Goal: Use online tool/utility: Utilize a website feature to perform a specific function

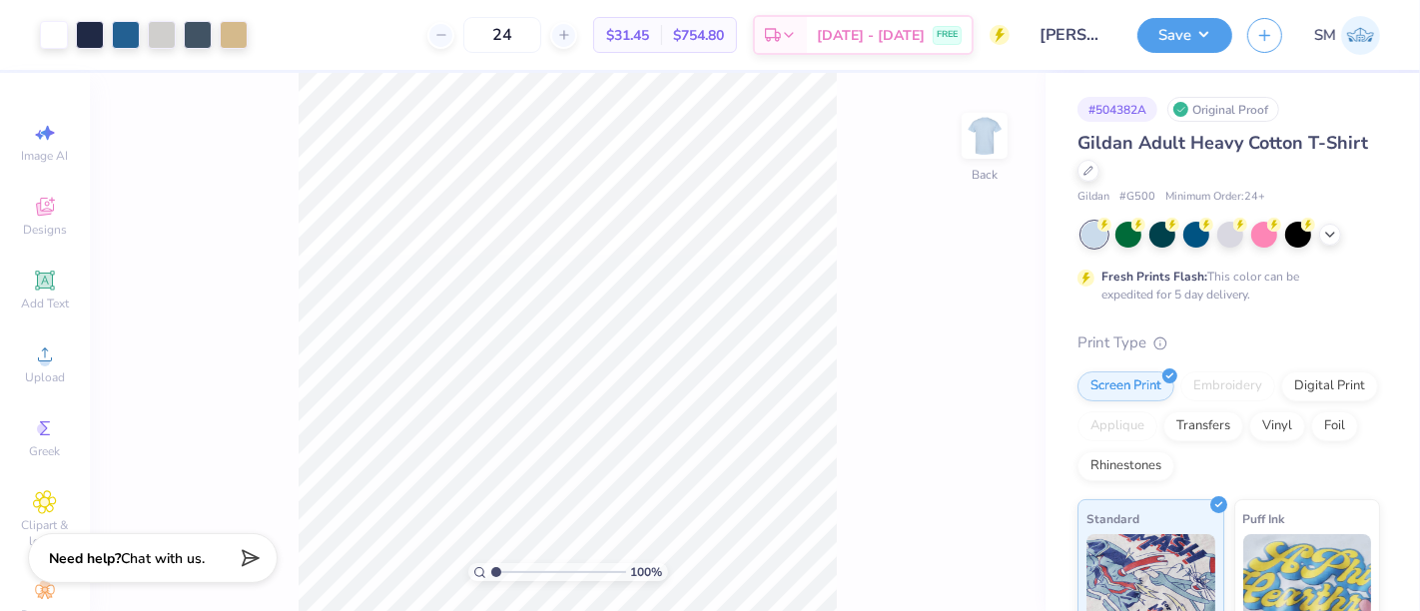
click at [281, 166] on div "100 % Back" at bounding box center [567, 342] width 955 height 538
click at [35, 288] on icon at bounding box center [44, 280] width 19 height 19
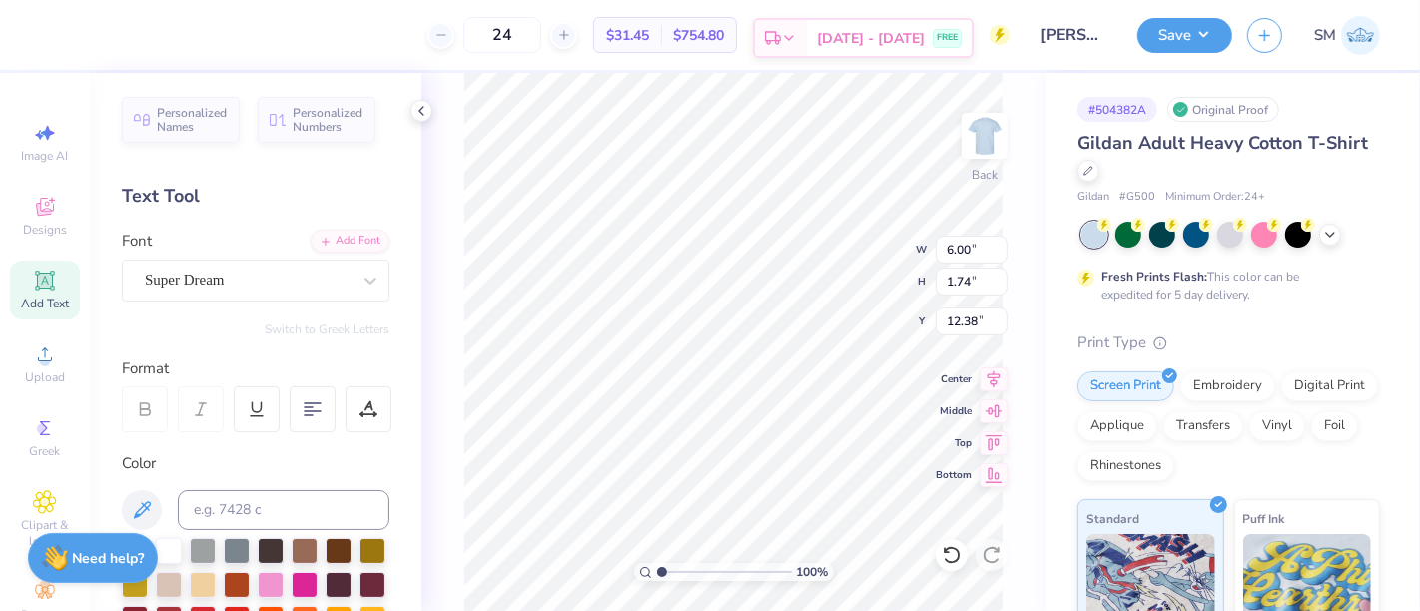
scroll to position [18, 9]
type textarea "[GEOGRAPHIC_DATA], [US_STATE]."
drag, startPoint x: 175, startPoint y: 281, endPoint x: 200, endPoint y: 304, distance: 34.6
click at [176, 281] on div "Super Dream" at bounding box center [248, 280] width 210 height 31
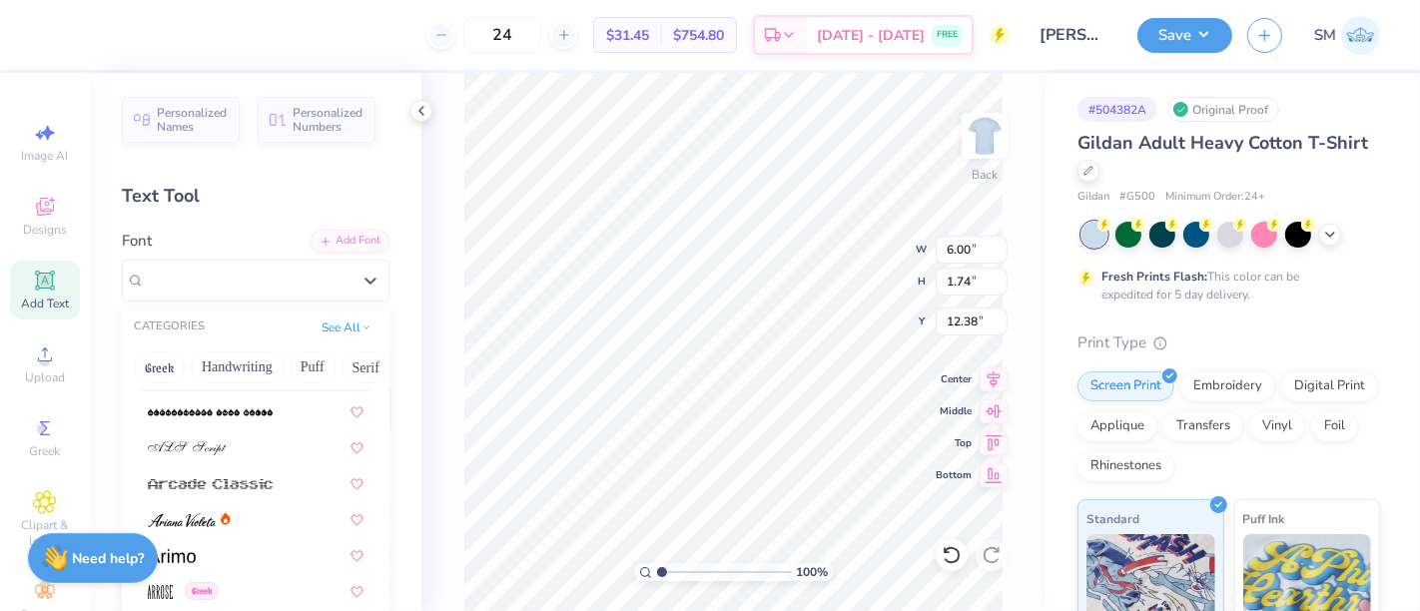
scroll to position [554, 0]
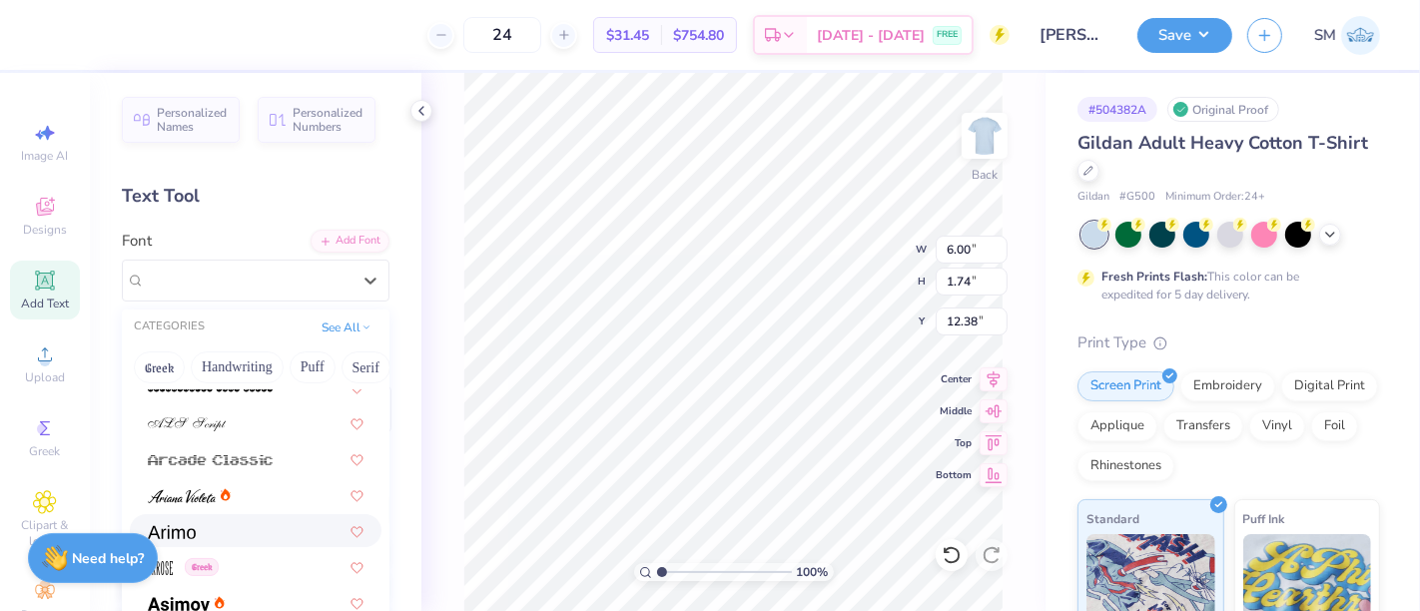
click at [211, 532] on div at bounding box center [256, 530] width 216 height 21
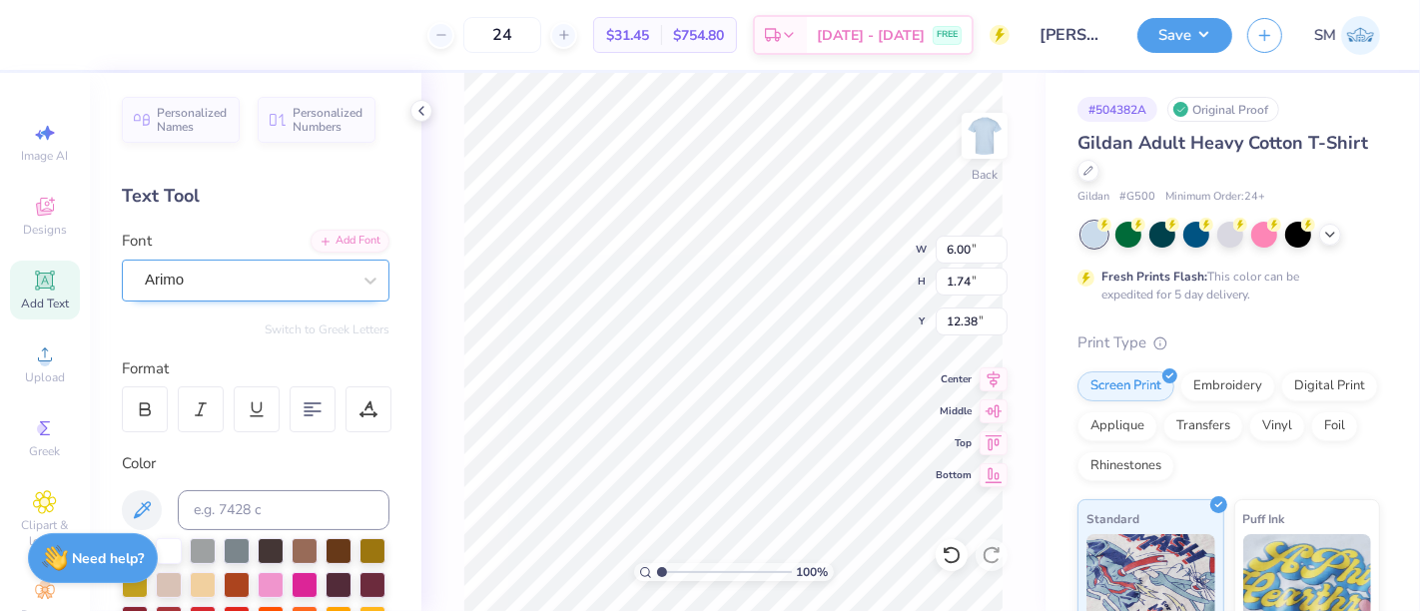
click at [222, 282] on div "Arimo" at bounding box center [248, 280] width 210 height 31
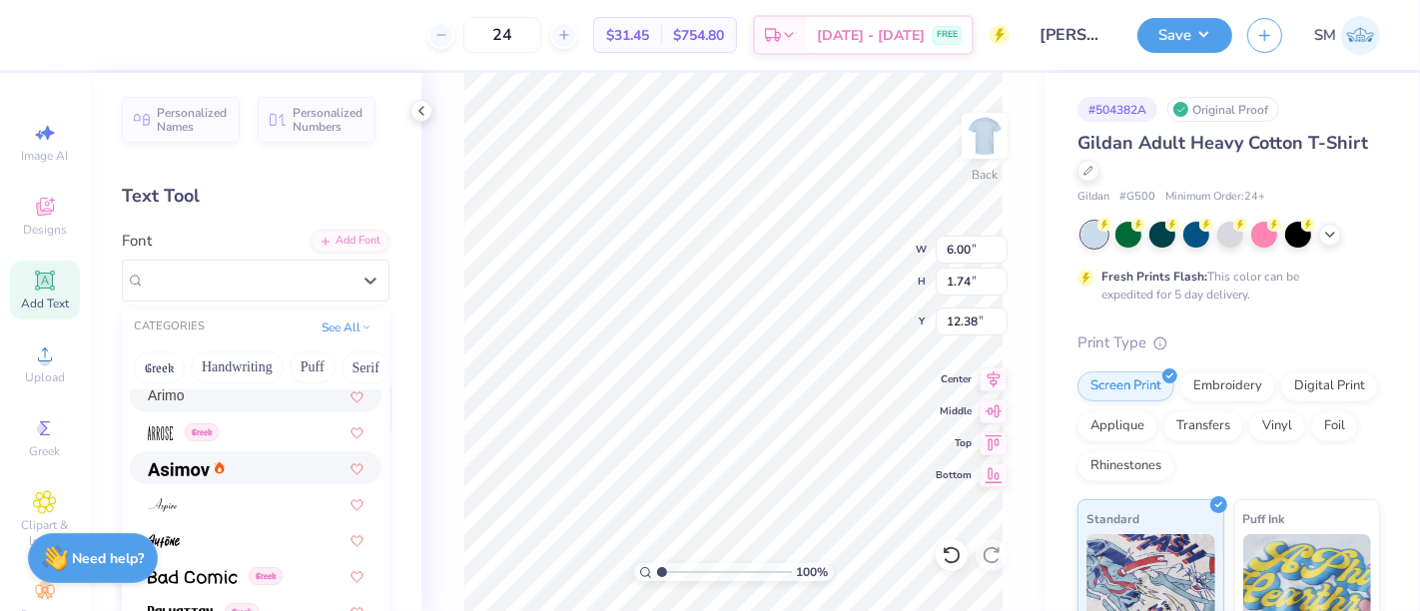
scroll to position [702, 0]
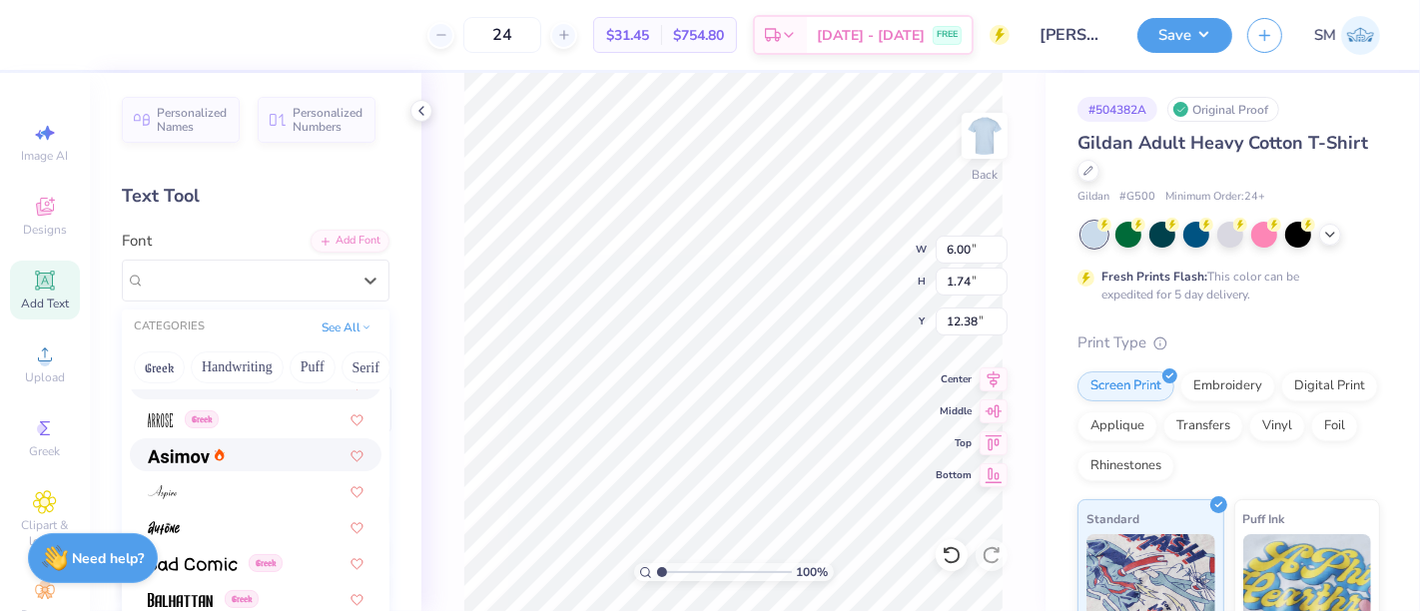
click at [242, 463] on div at bounding box center [256, 454] width 216 height 21
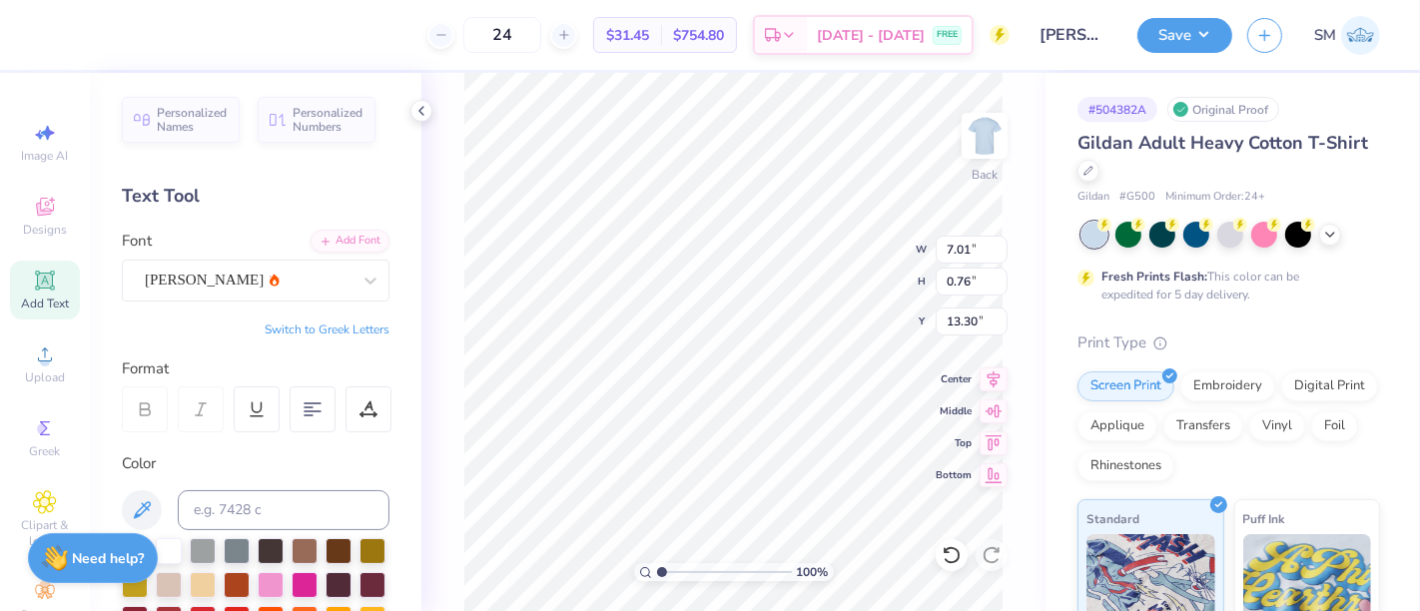
type input "3.85"
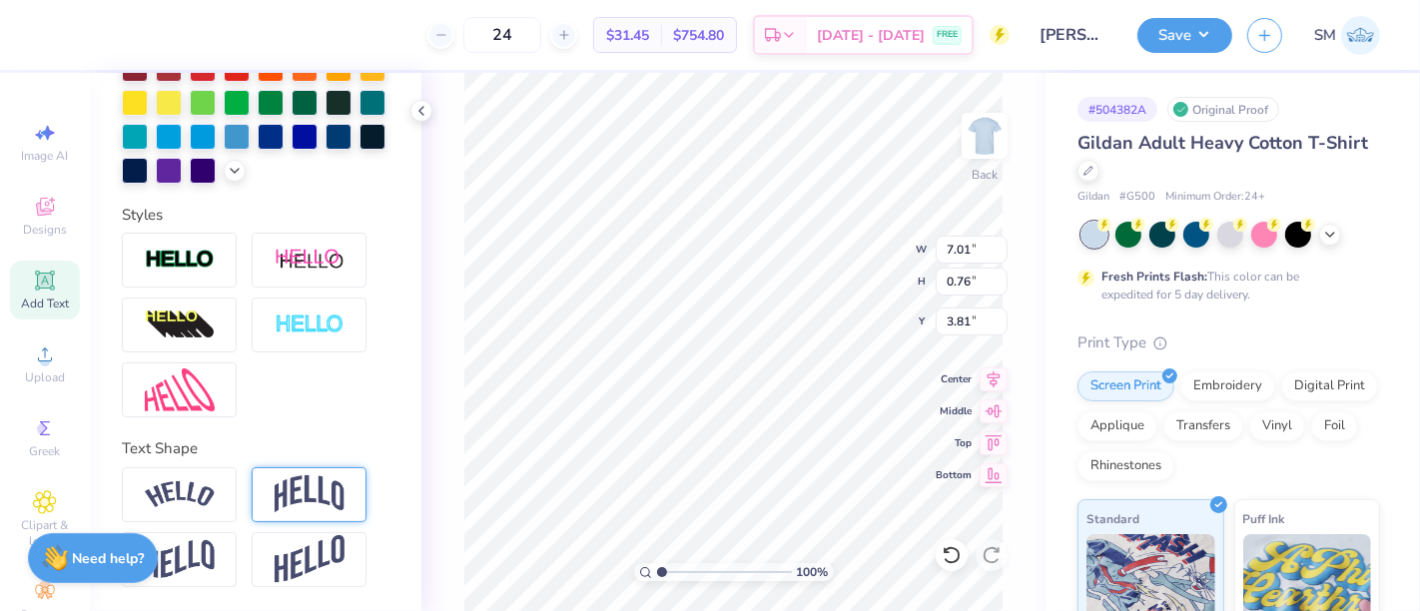
scroll to position [581, 0]
type textarea "[GEOGRAPHIC_DATA], [US_STATE]"
click at [282, 498] on img at bounding box center [310, 494] width 70 height 38
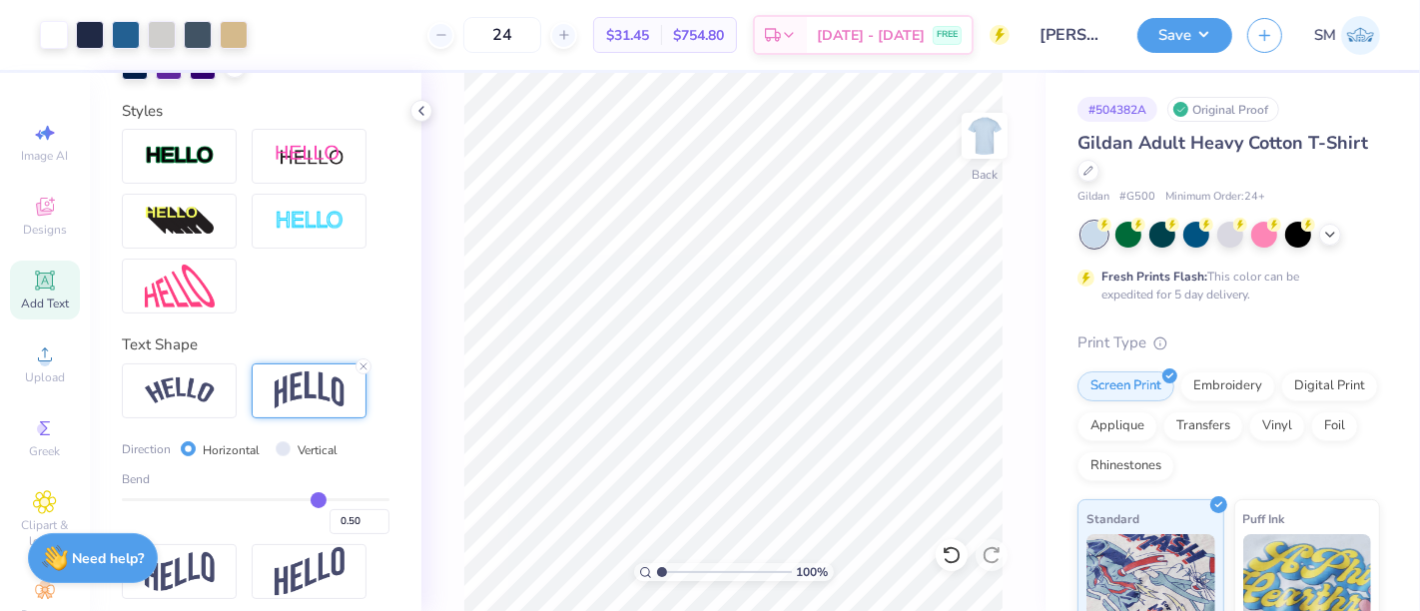
scroll to position [656, 0]
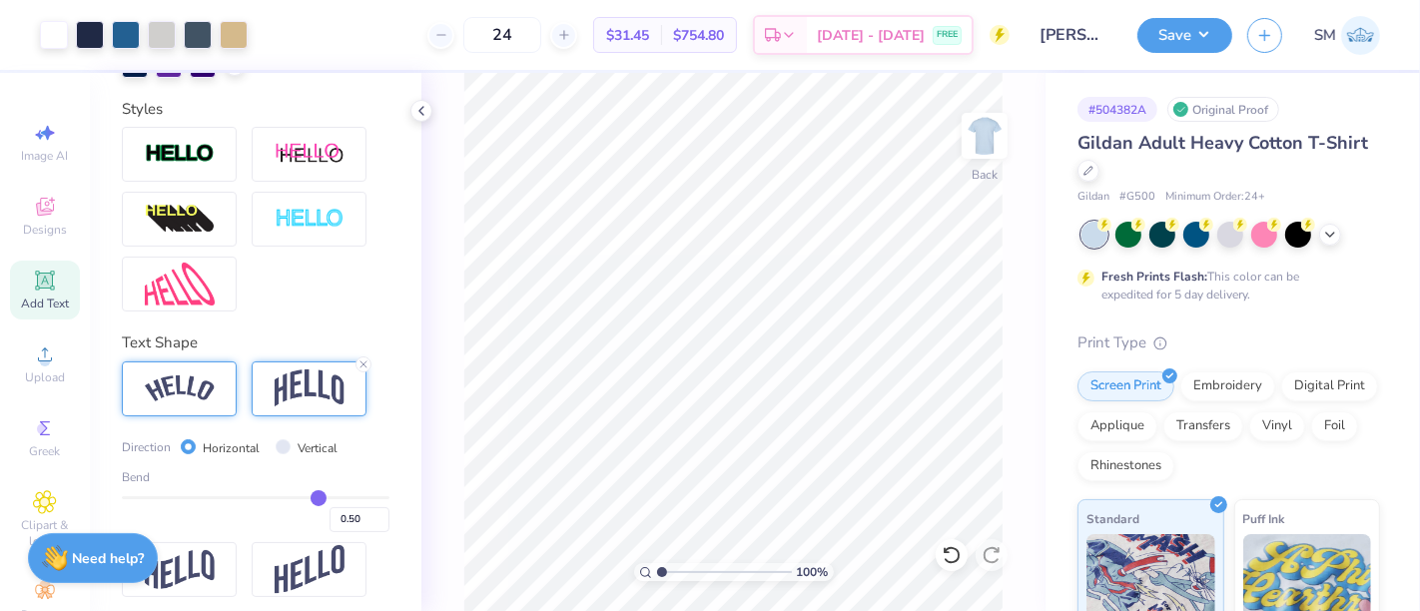
click at [194, 404] on div at bounding box center [179, 388] width 115 height 55
click at [361, 392] on div "Text Shape Direction Horizontal Vertical Bend 0.50" at bounding box center [256, 464] width 268 height 266
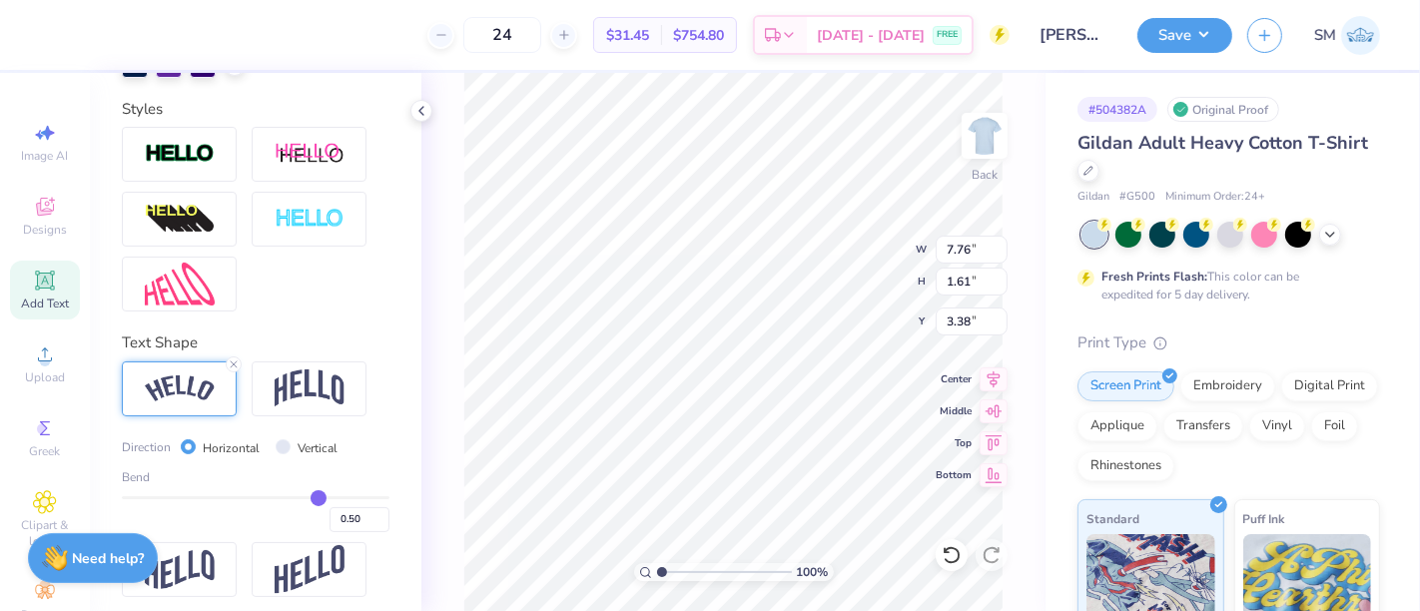
type input "0.44"
type input "0.4"
type input "0.40"
type input "0.39"
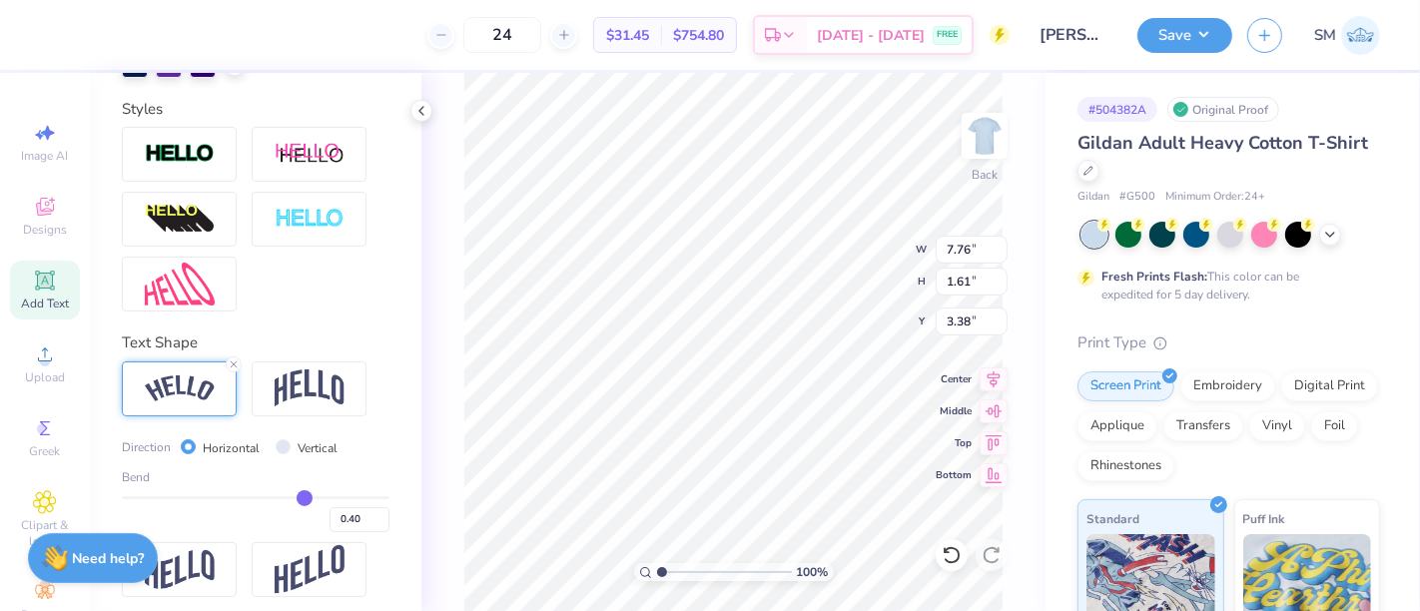
type input "0.39"
type input "0.38"
type input "0.37"
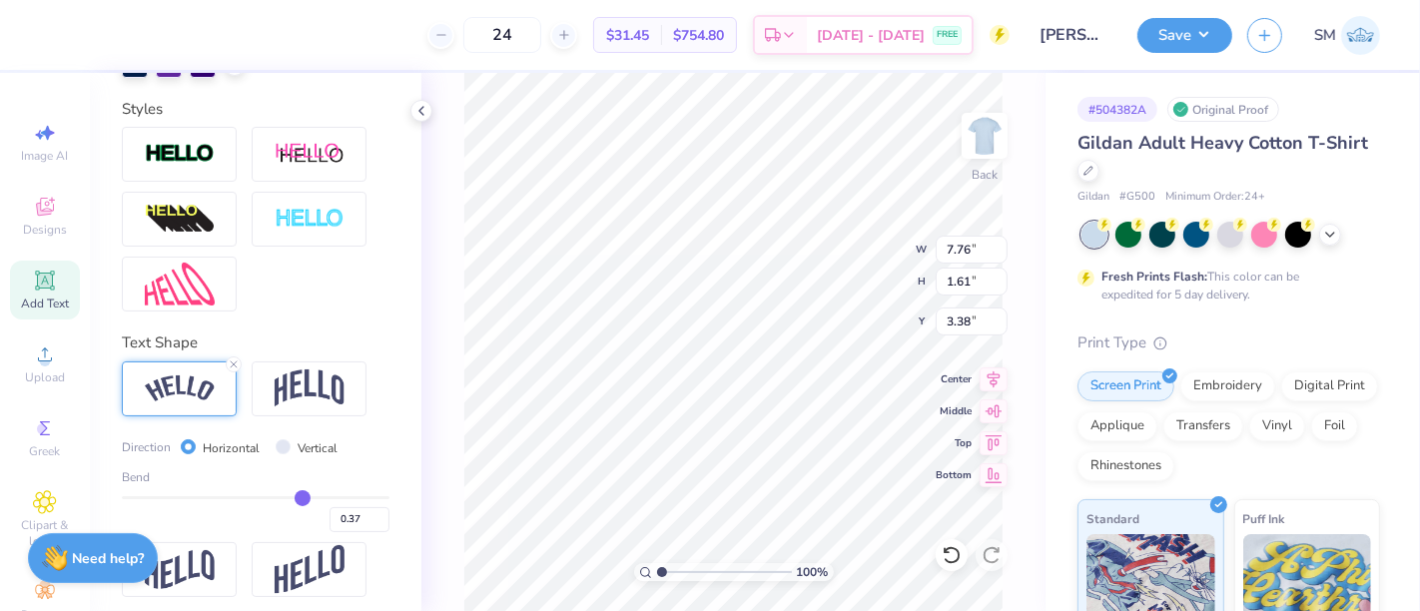
type input "0.36"
type input "0.35"
type input "0.34"
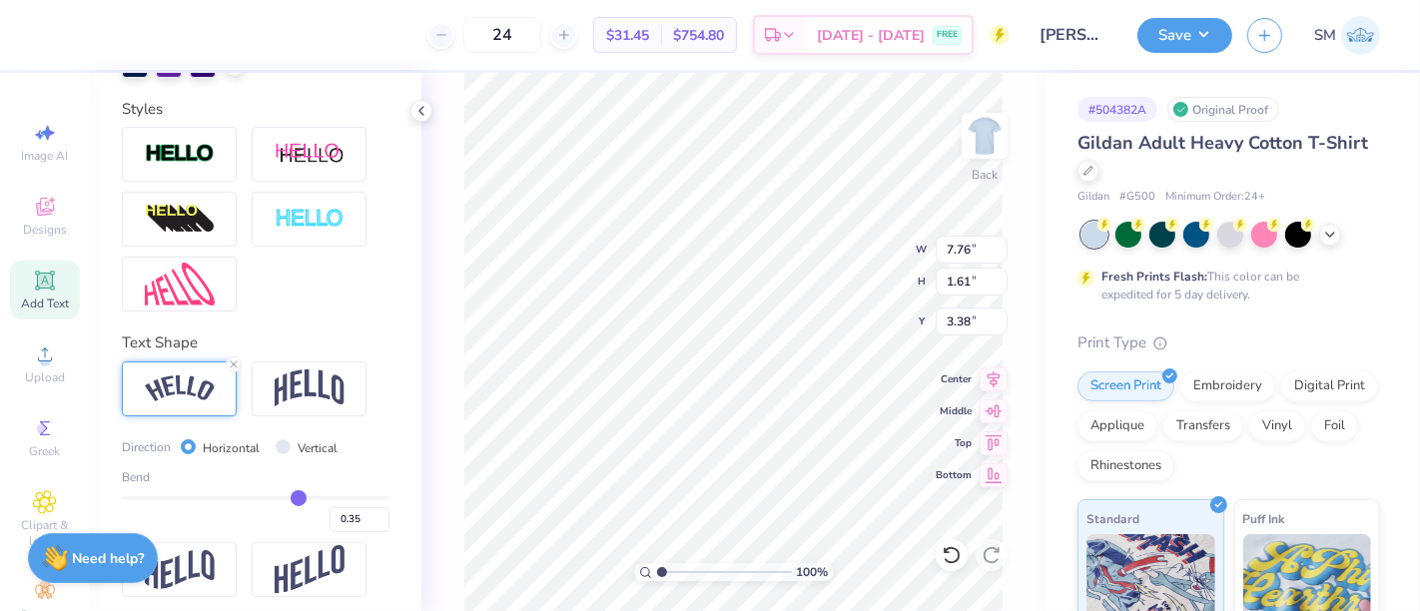
type input "0.34"
type input "0.33"
type input "0.31"
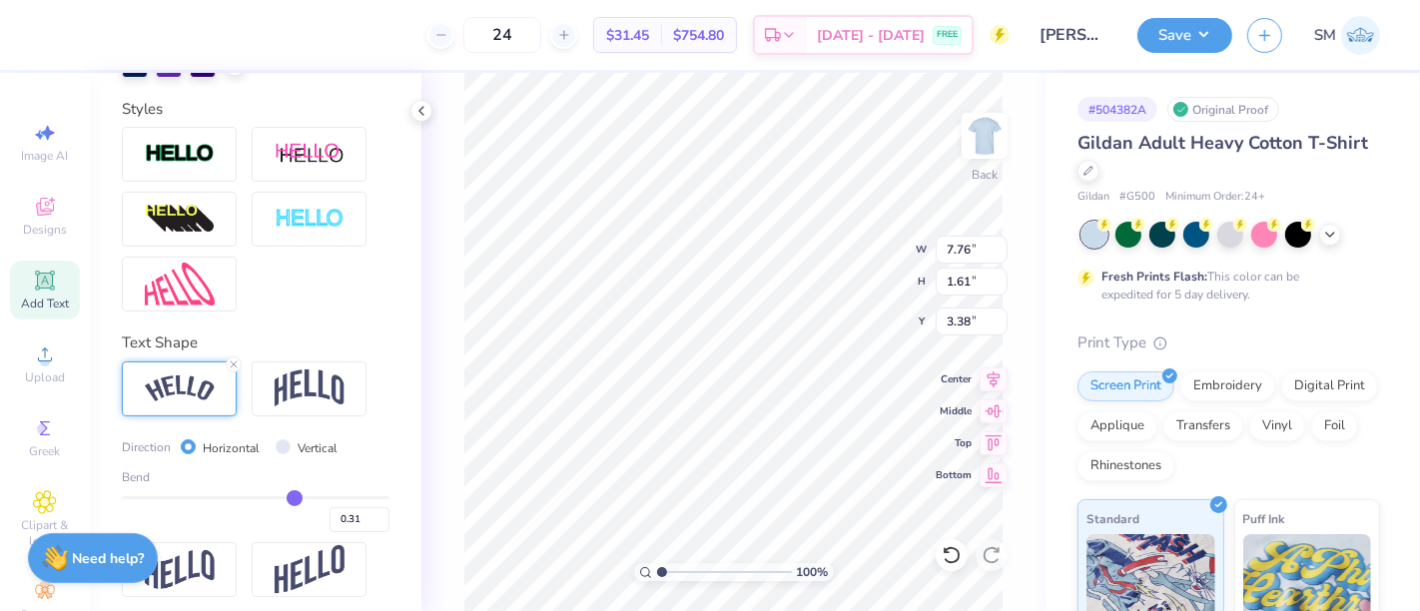
drag, startPoint x: 305, startPoint y: 526, endPoint x: 283, endPoint y: 528, distance: 23.0
type input "0.31"
click at [283, 499] on input "range" at bounding box center [256, 497] width 268 height 3
type input "7.44"
type input "0.98"
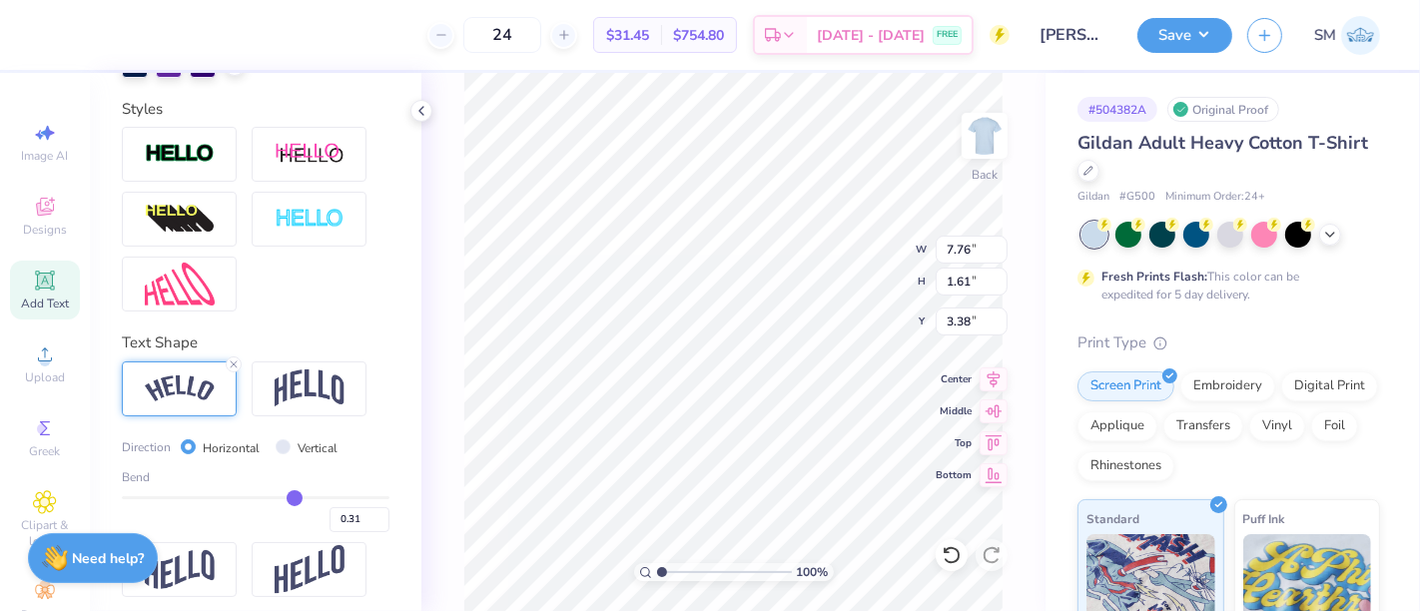
type input "3.70"
drag, startPoint x: 282, startPoint y: 530, endPoint x: 245, endPoint y: 531, distance: 37.0
type input "-0.02"
click at [245, 499] on input "range" at bounding box center [256, 497] width 268 height 3
type input "-0.02"
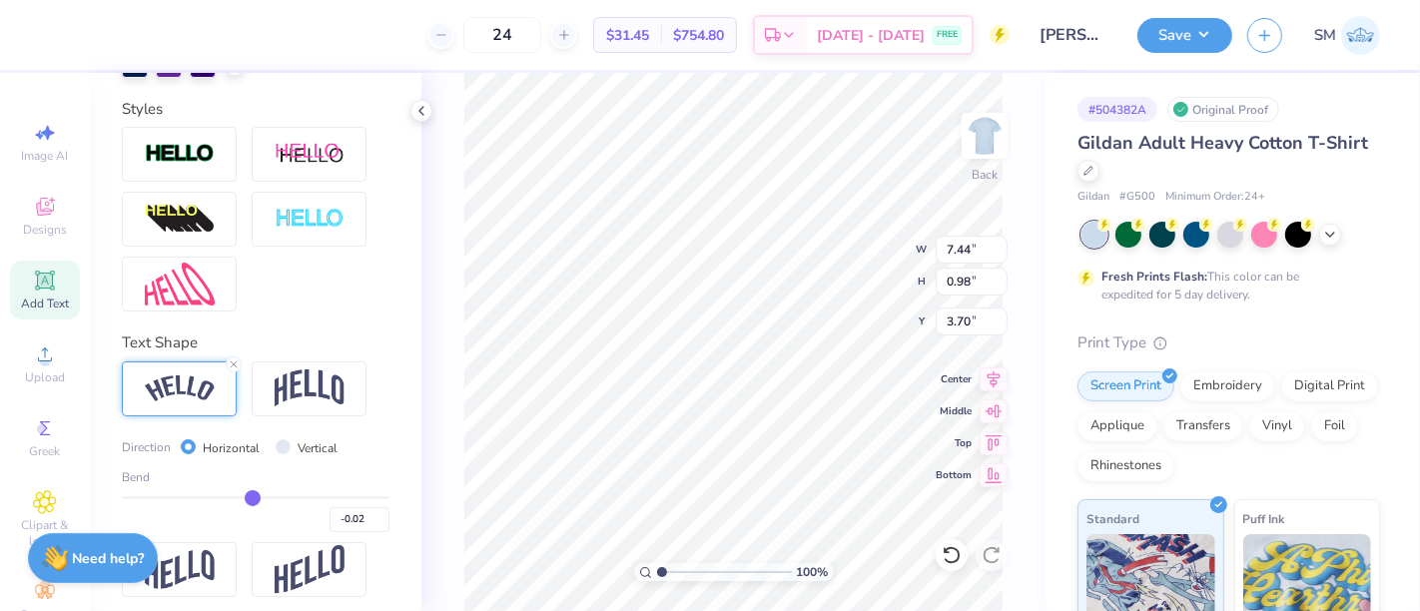
click at [244, 499] on input "range" at bounding box center [256, 497] width 268 height 3
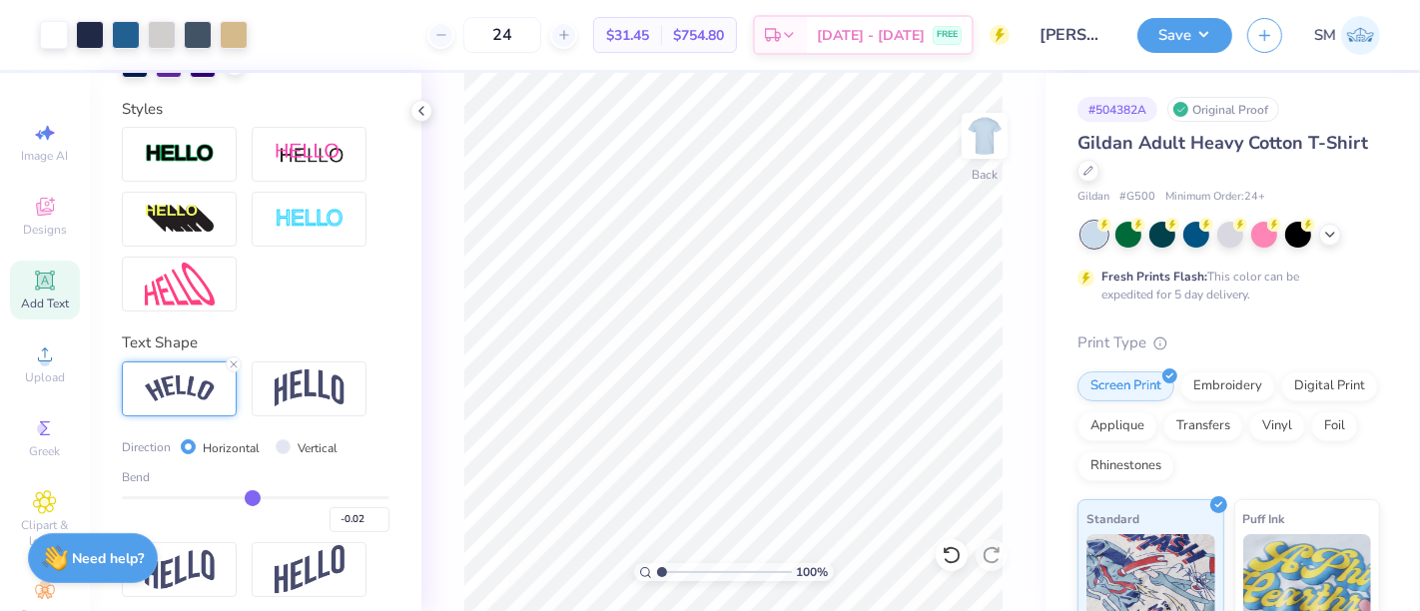
type input "0"
type input "0.00"
type input "0.01"
type input "0.02"
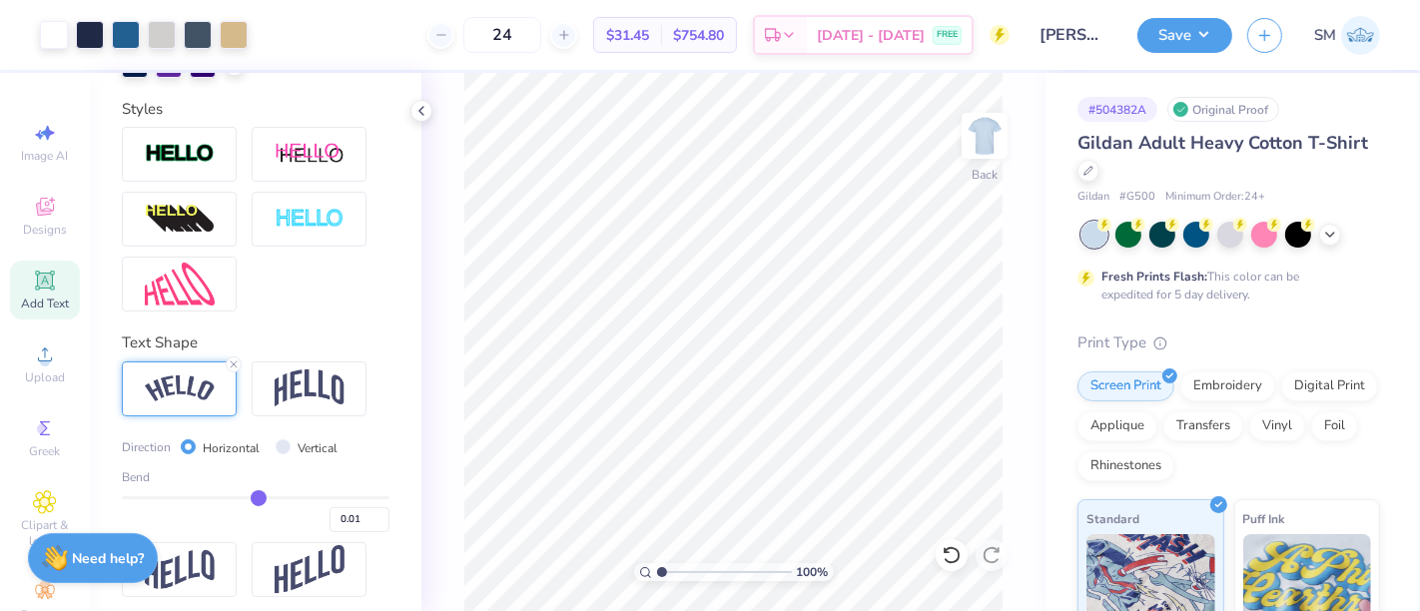
type input "0.02"
type input "0.03"
click at [251, 499] on input "range" at bounding box center [256, 497] width 268 height 3
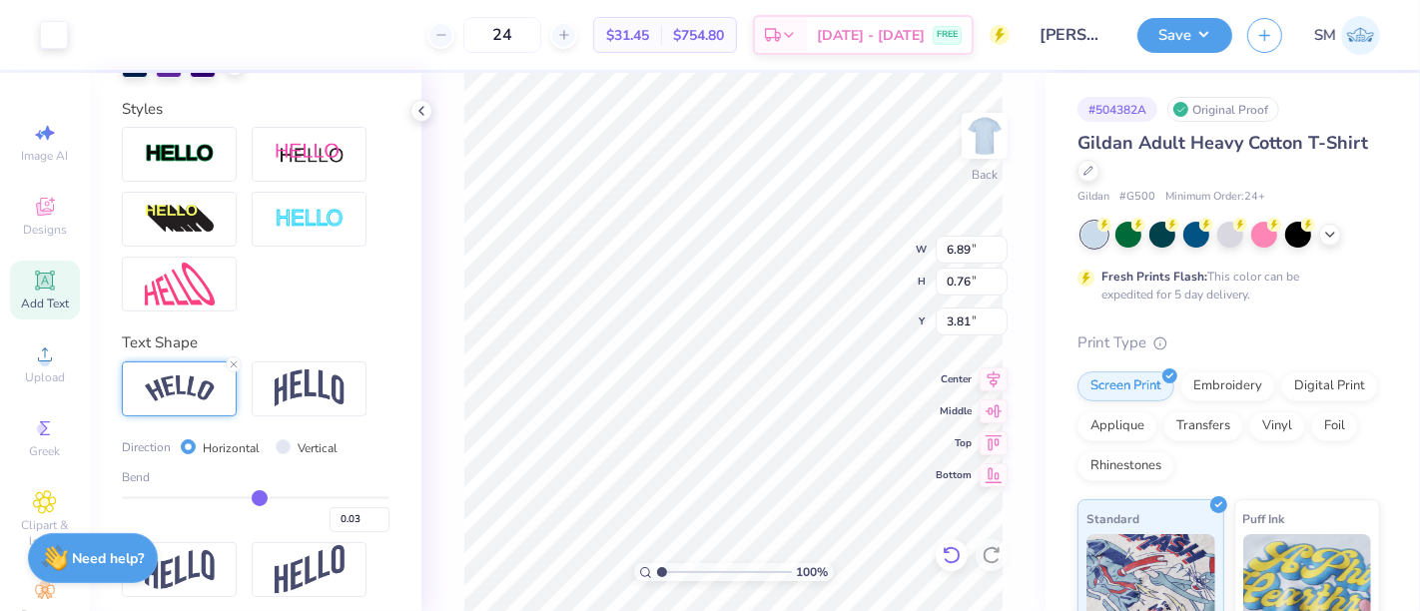
scroll to position [18, 2]
click at [949, 552] on icon at bounding box center [951, 555] width 20 height 20
click at [952, 554] on icon at bounding box center [951, 555] width 20 height 20
click at [202, 402] on img at bounding box center [180, 388] width 70 height 27
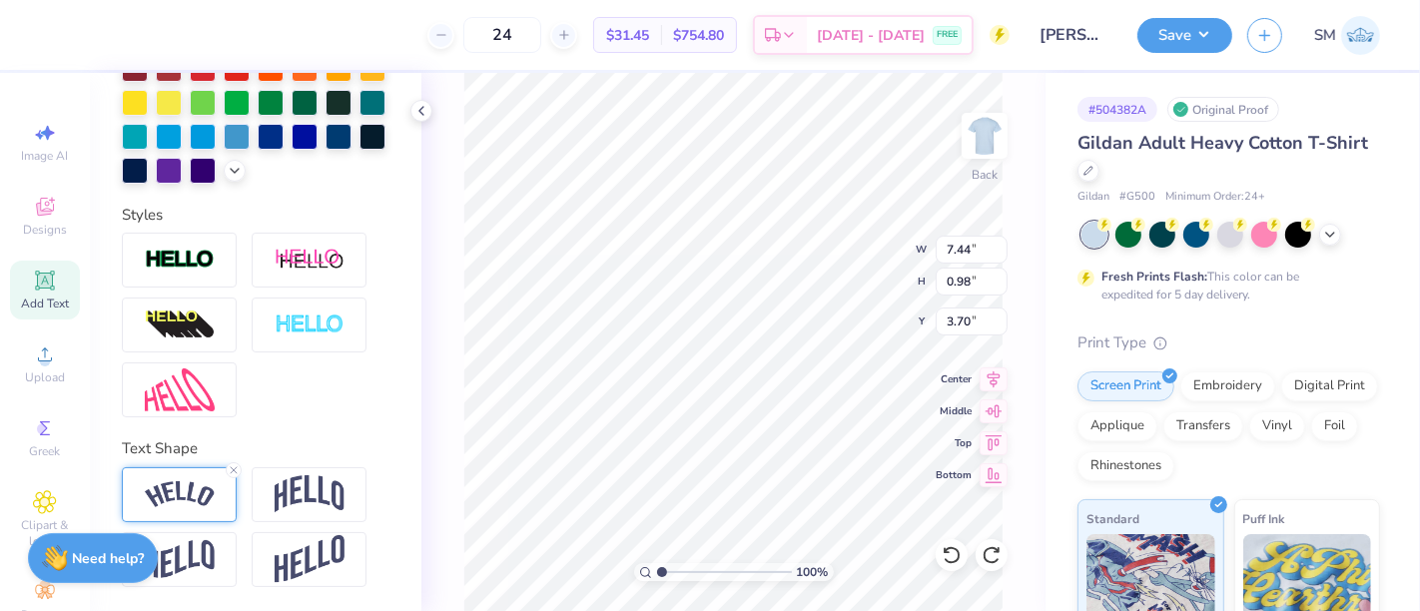
type input "7.44"
type input "0.98"
type input "3.70"
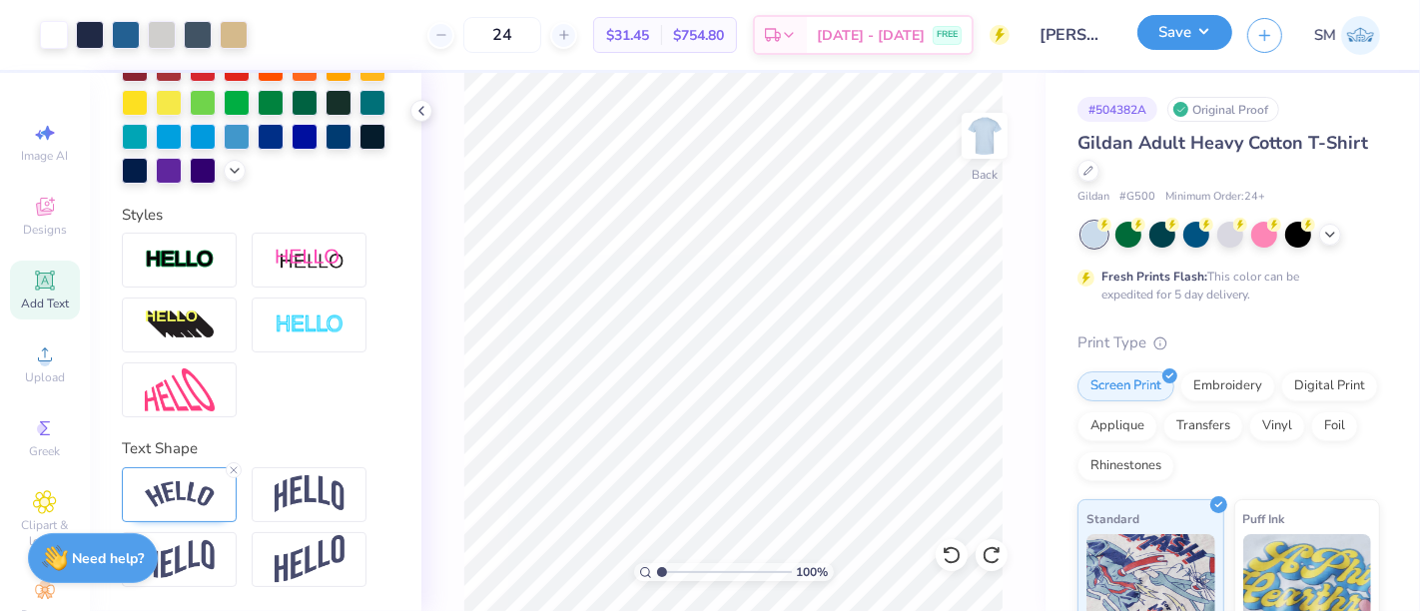
click at [1207, 16] on button "Save" at bounding box center [1184, 32] width 95 height 35
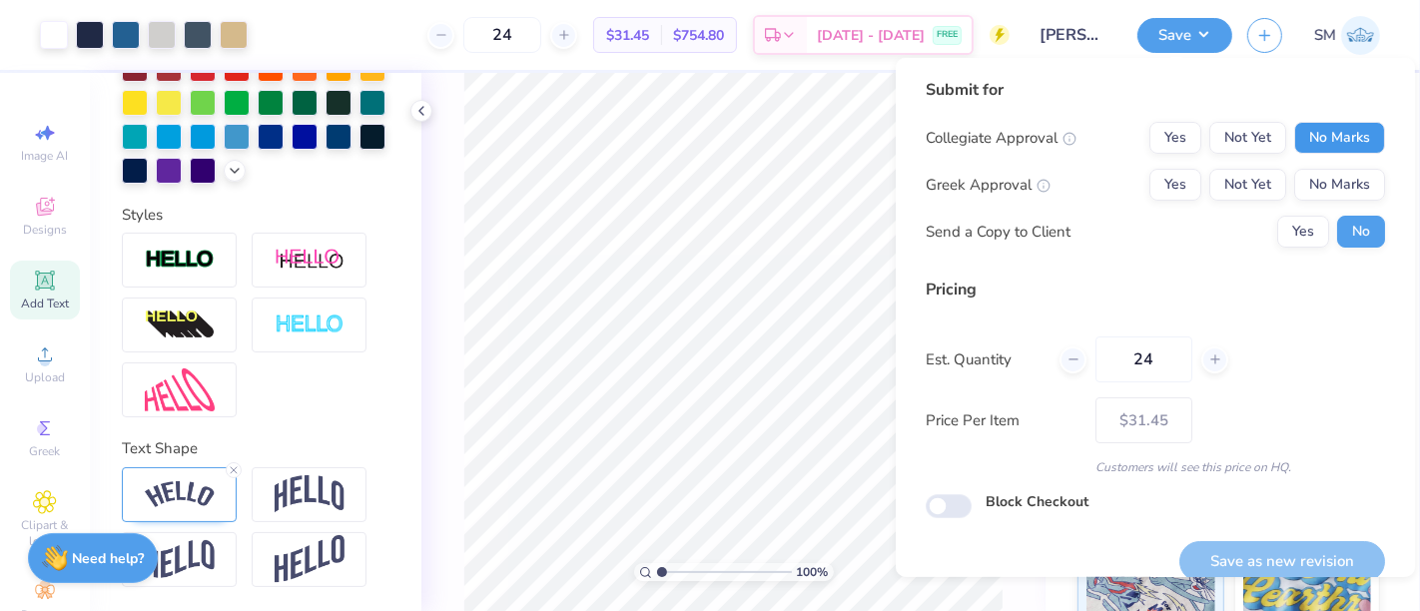
click at [1340, 130] on button "No Marks" at bounding box center [1339, 138] width 91 height 32
drag, startPoint x: 1300, startPoint y: 182, endPoint x: 1289, endPoint y: 211, distance: 31.0
click at [1300, 183] on button "No Marks" at bounding box center [1339, 185] width 91 height 32
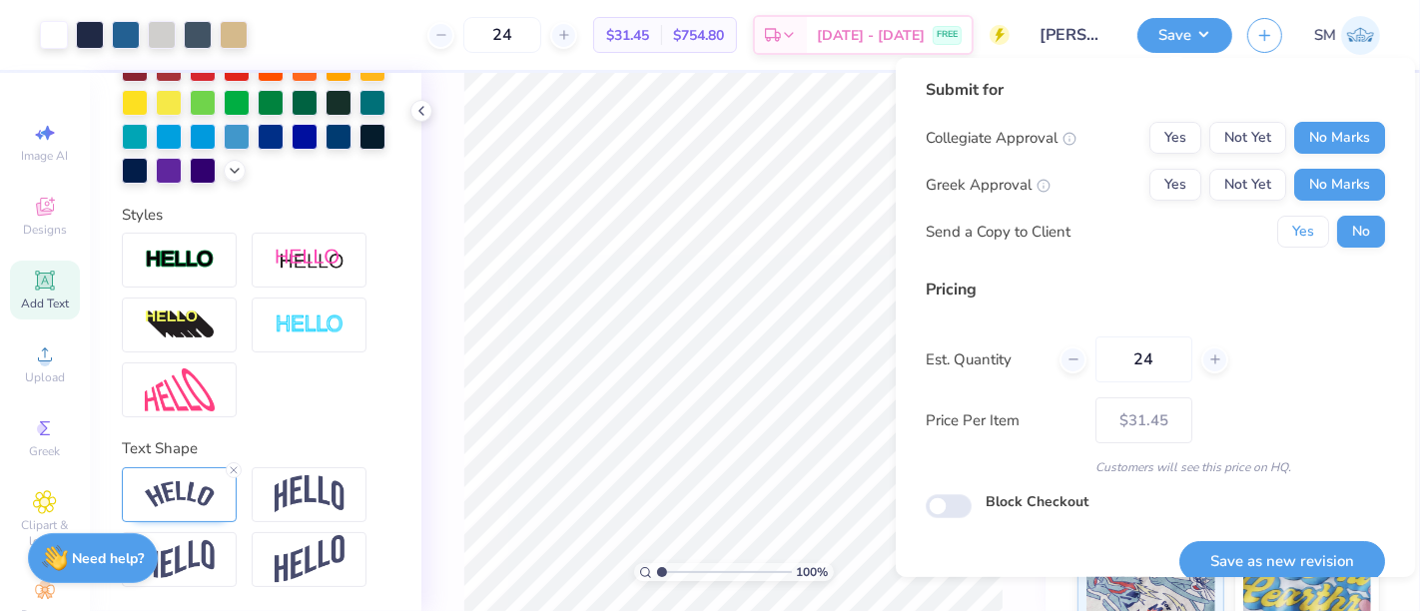
drag, startPoint x: 1290, startPoint y: 232, endPoint x: 1335, endPoint y: 363, distance: 139.2
click at [1292, 245] on button "Yes" at bounding box center [1303, 232] width 52 height 32
click at [1341, 235] on button "No" at bounding box center [1361, 232] width 48 height 32
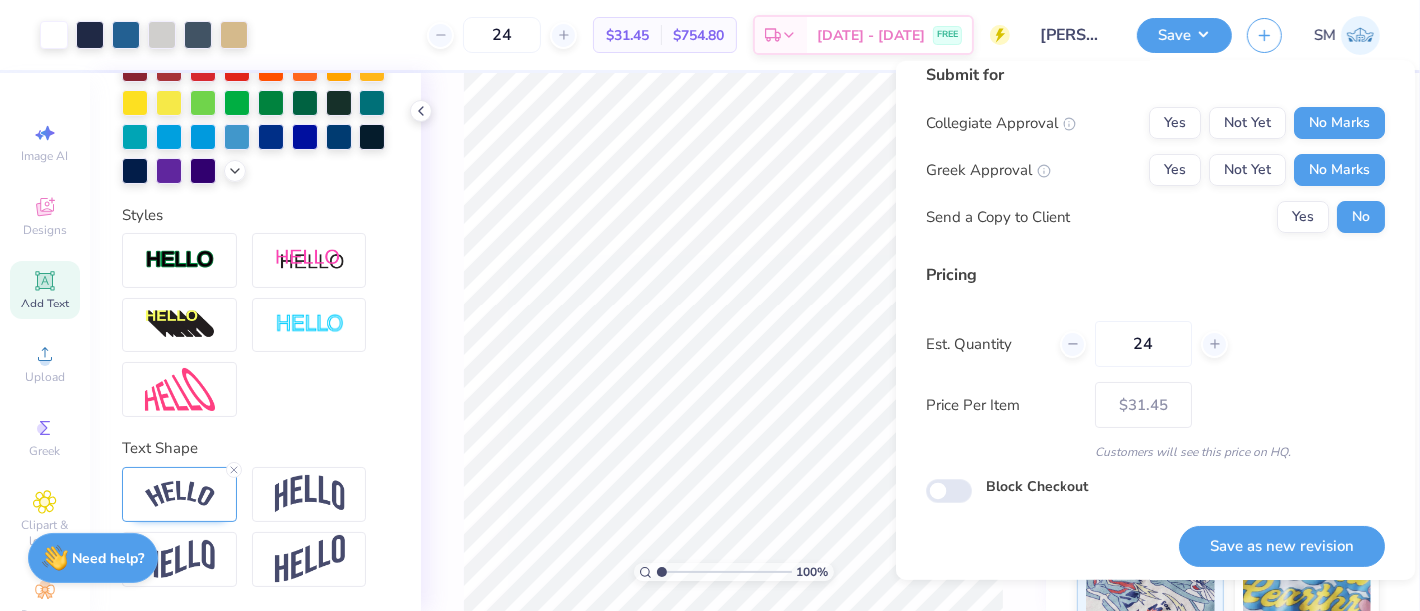
scroll to position [22, 0]
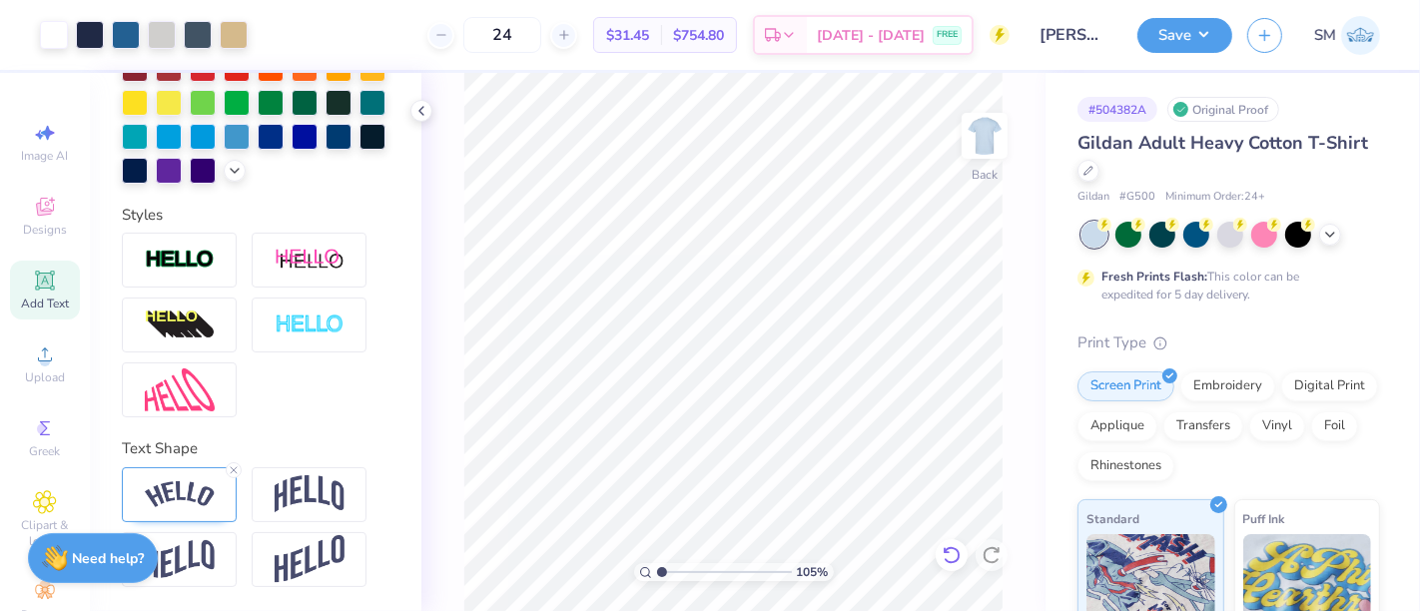
click at [949, 549] on icon at bounding box center [950, 555] width 17 height 18
click at [1200, 38] on button "Save" at bounding box center [1184, 32] width 95 height 35
type input "1.04899137033725"
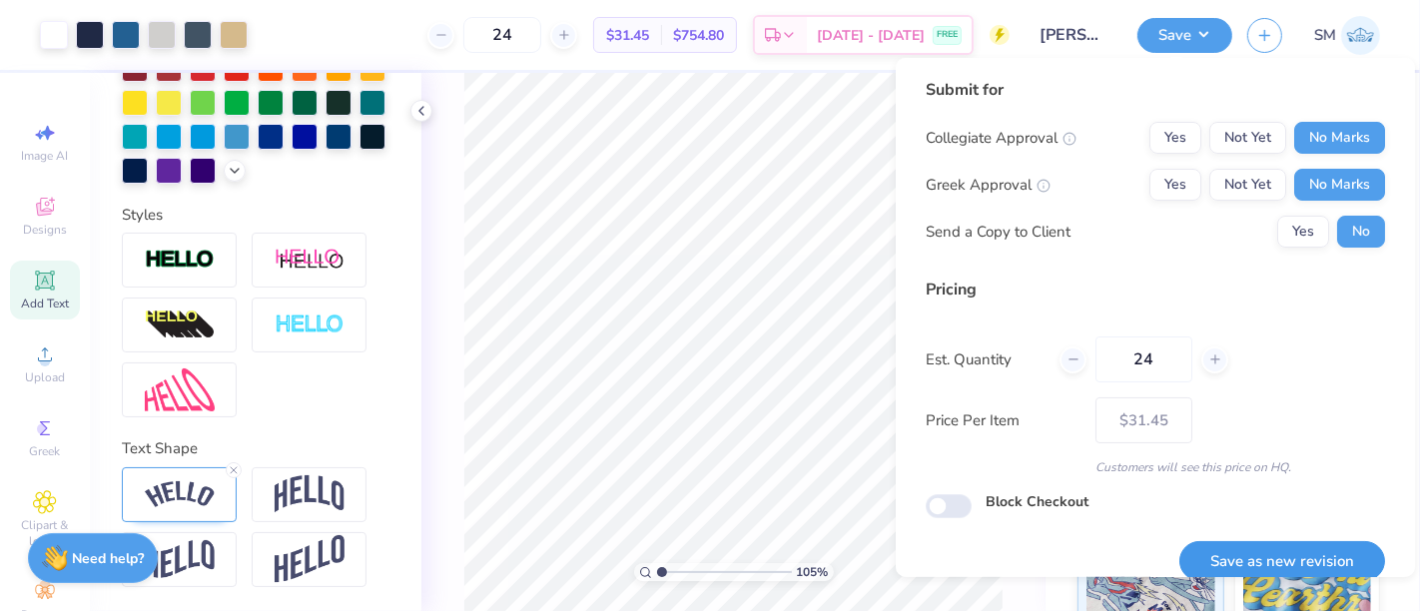
click at [1275, 553] on button "Save as new revision" at bounding box center [1282, 561] width 206 height 41
type input "$31.45"
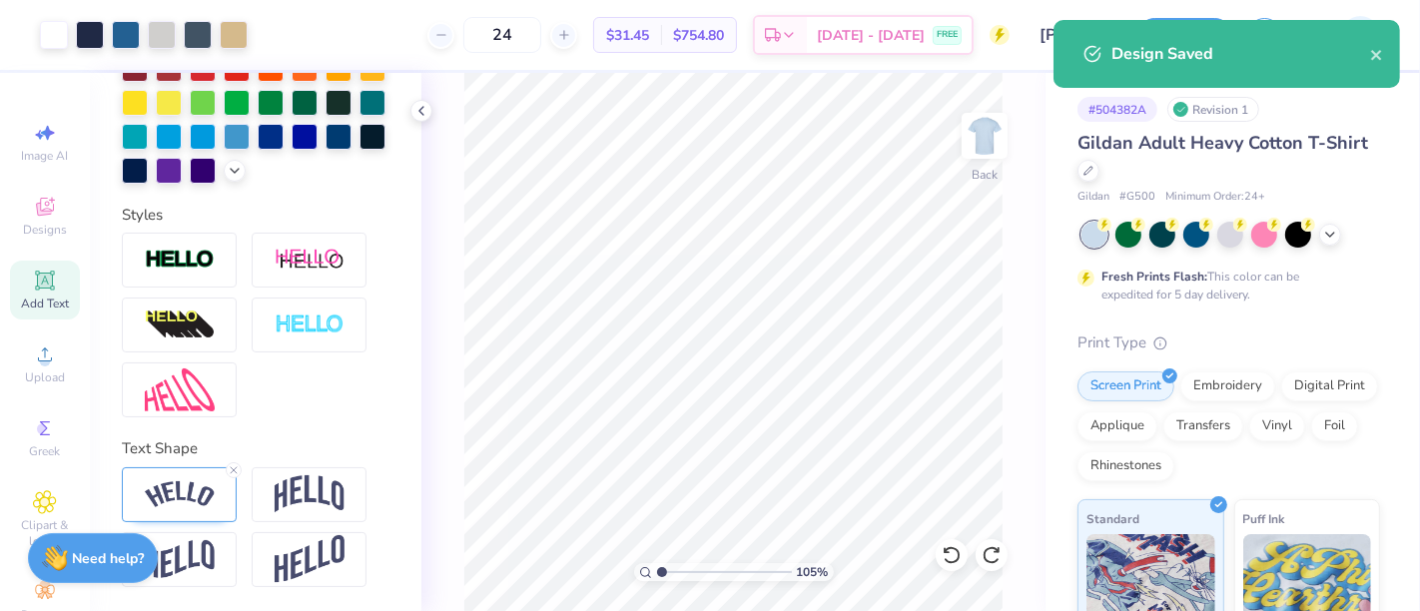
type input "1.04899137033725"
type input "– –"
